Goal: Information Seeking & Learning: Learn about a topic

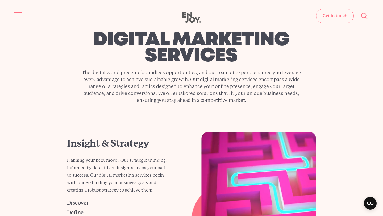
click at [186, 17] on use at bounding box center [191, 17] width 18 height 10
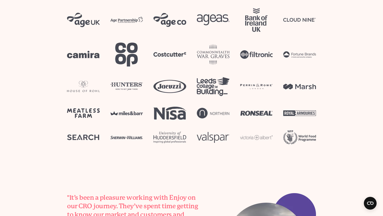
scroll to position [1378, 0]
